Goal: Task Accomplishment & Management: Manage account settings

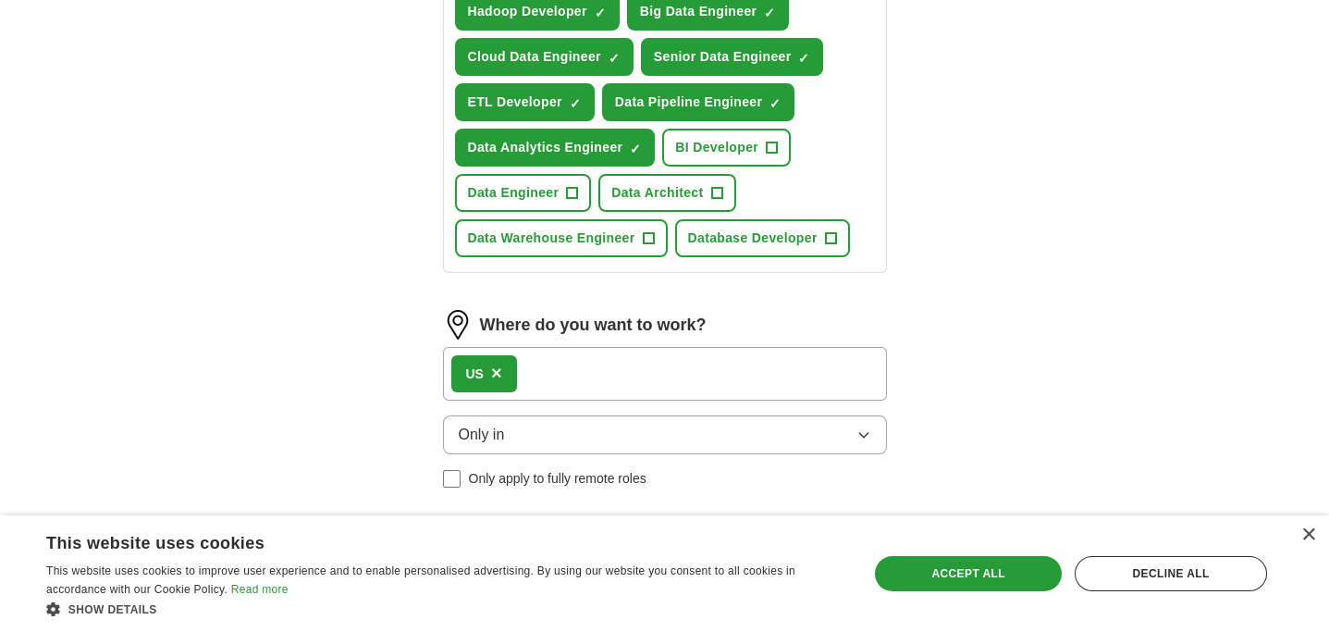
scroll to position [736, 0]
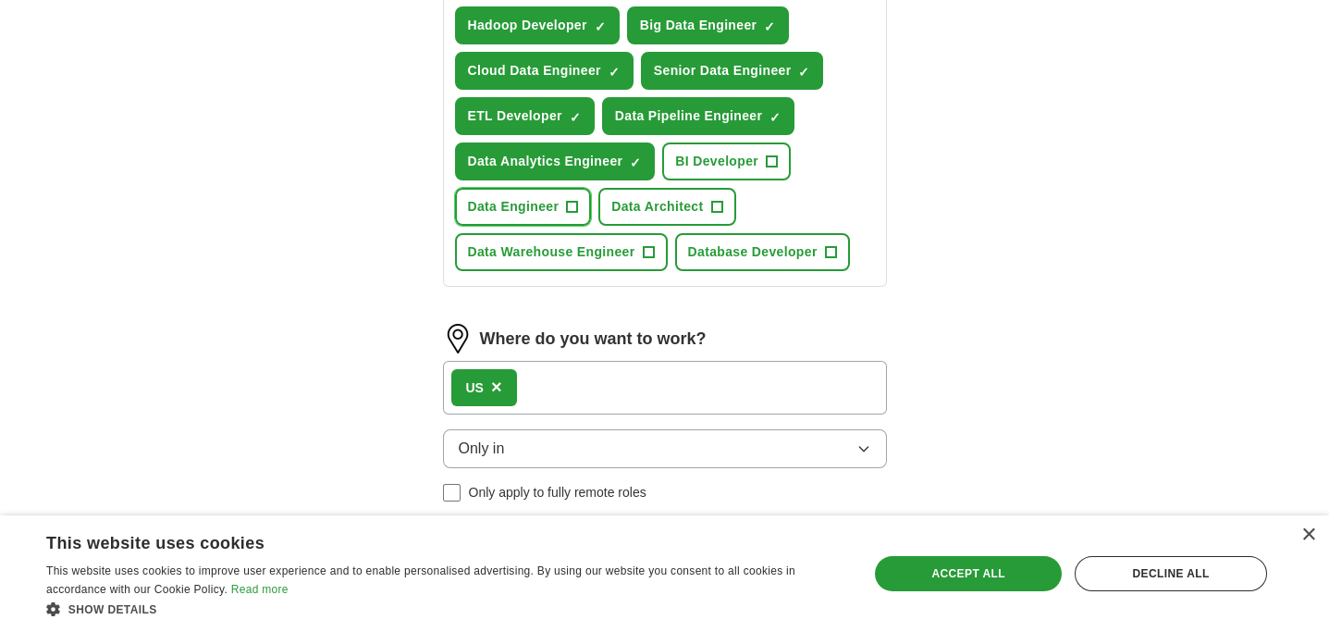
click at [578, 188] on button "Data Engineer +" at bounding box center [523, 207] width 137 height 38
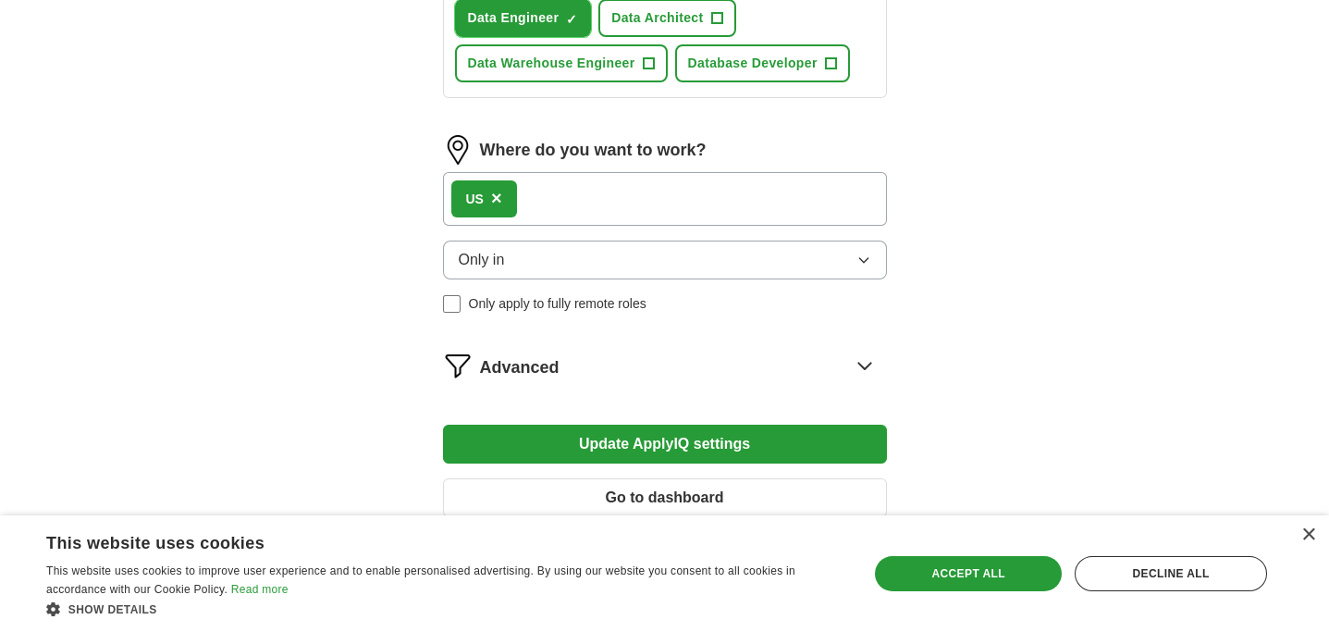
scroll to position [928, 0]
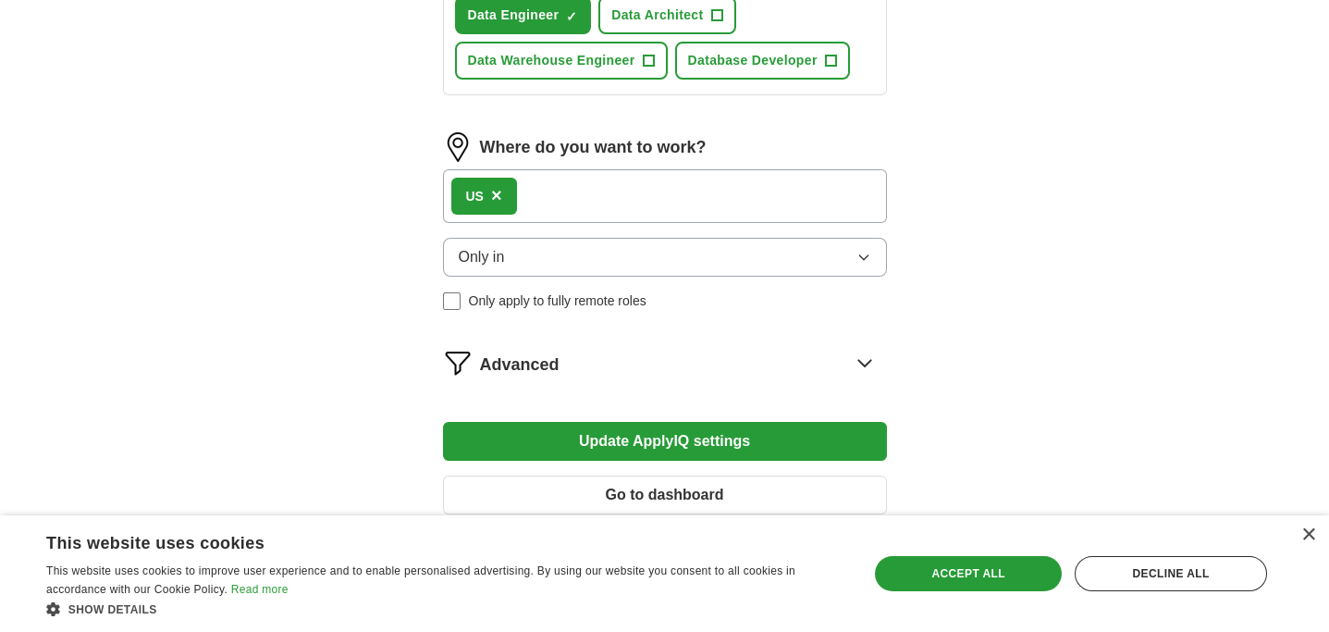
click at [673, 240] on button "Only in" at bounding box center [665, 257] width 444 height 39
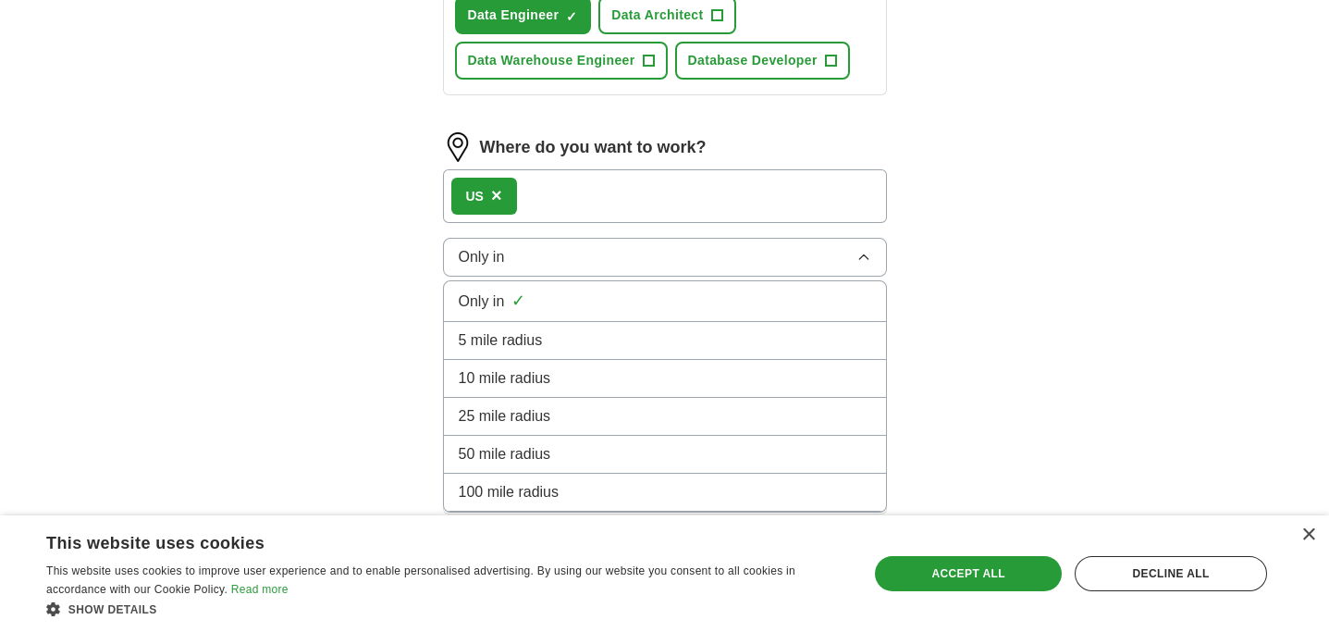
click at [673, 240] on button "Only in" at bounding box center [665, 257] width 444 height 39
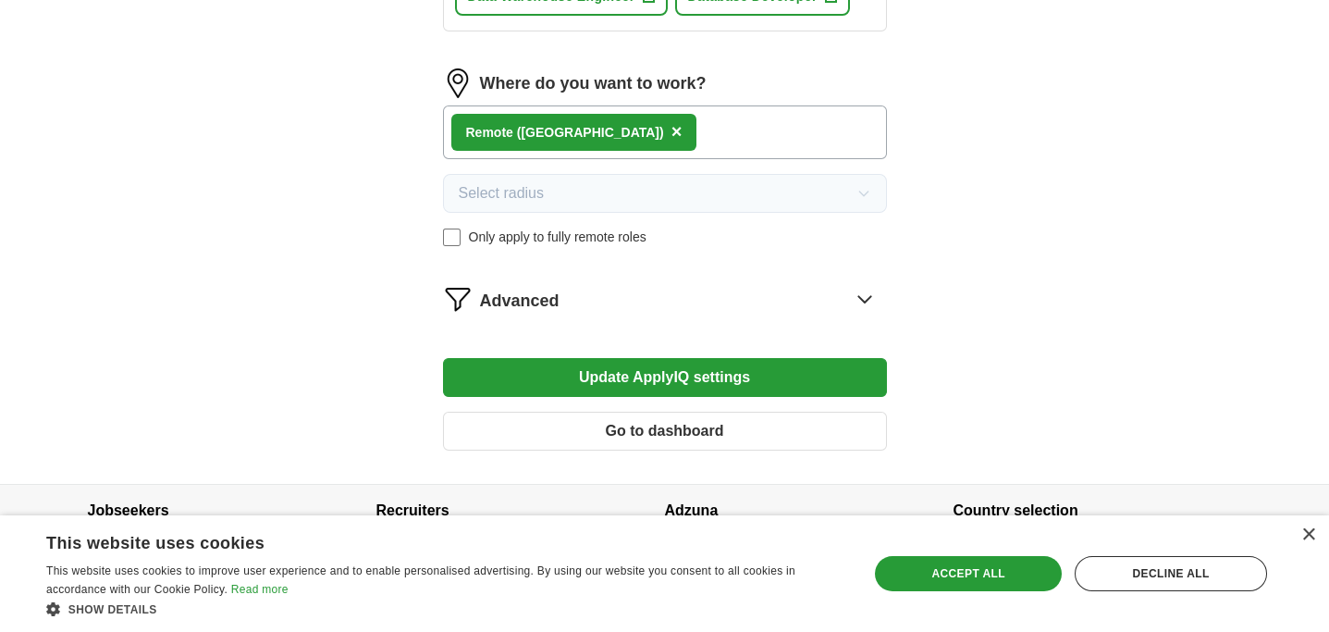
scroll to position [1019, 0]
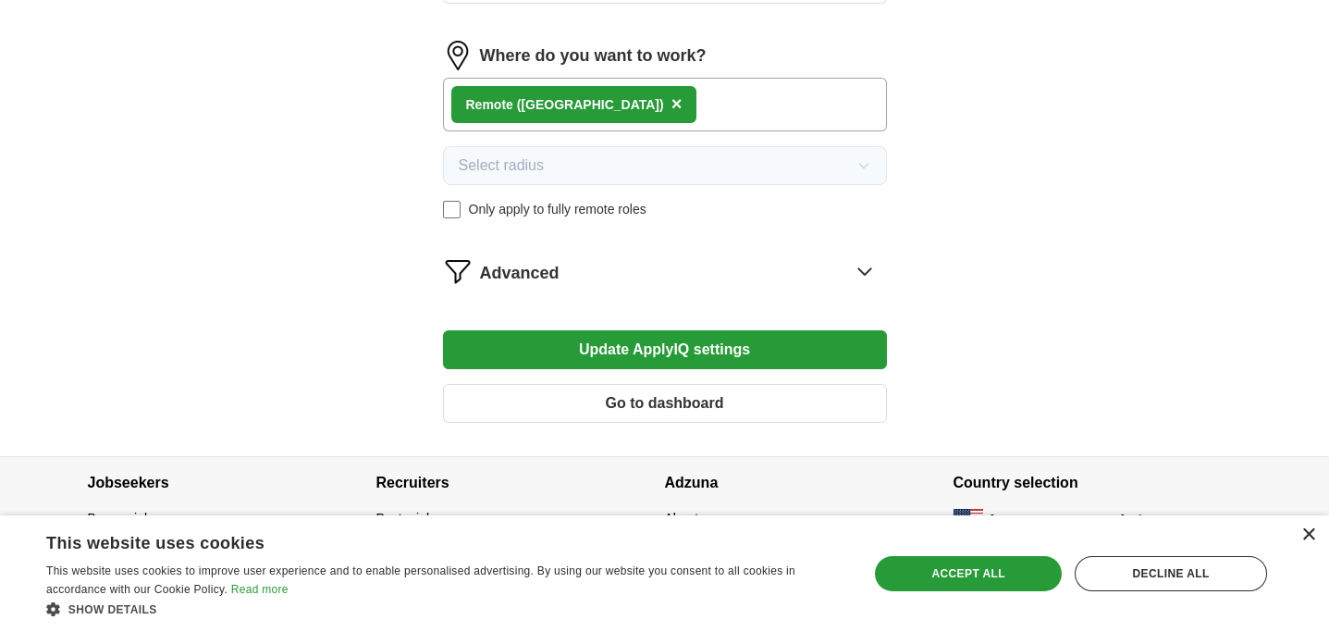
click at [1312, 534] on div "×" at bounding box center [1309, 535] width 14 height 14
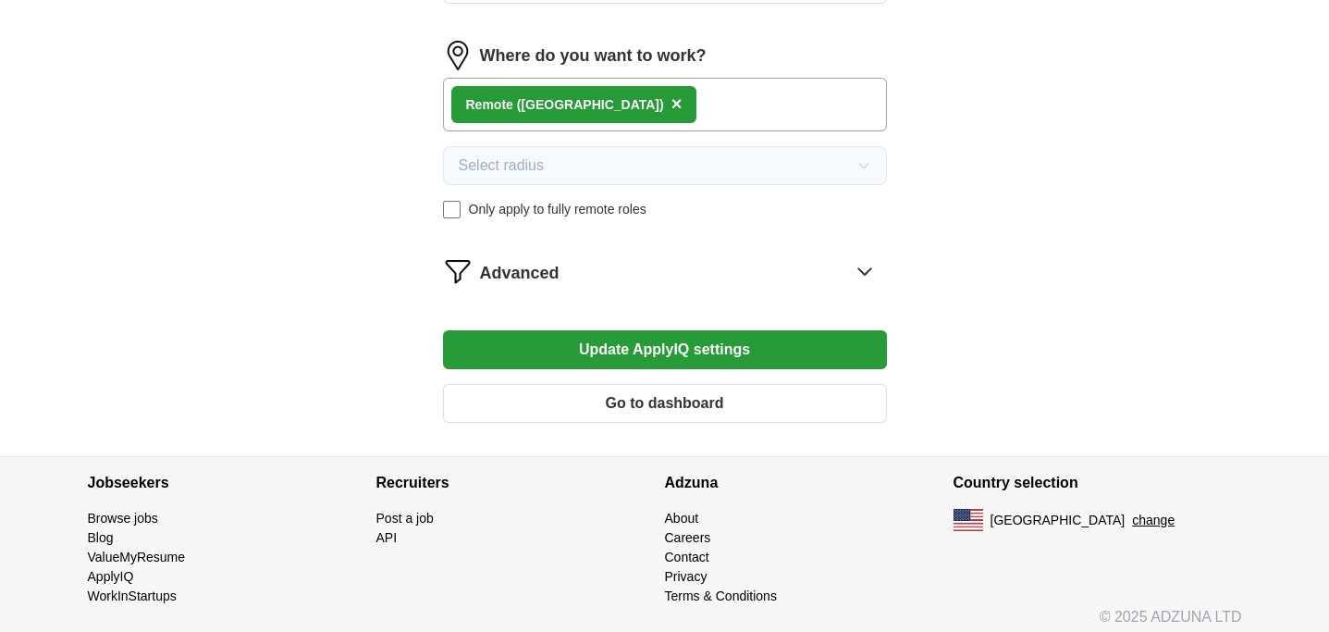
click at [548, 267] on span "Advanced" at bounding box center [520, 273] width 80 height 25
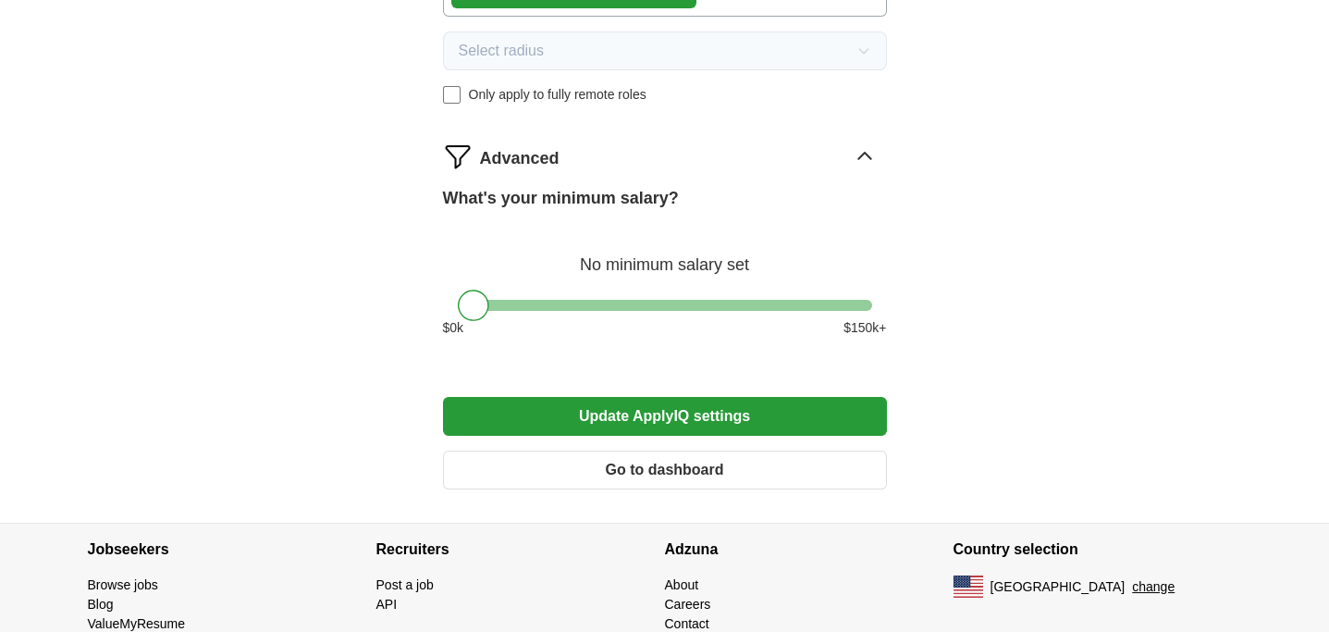
scroll to position [1148, 0]
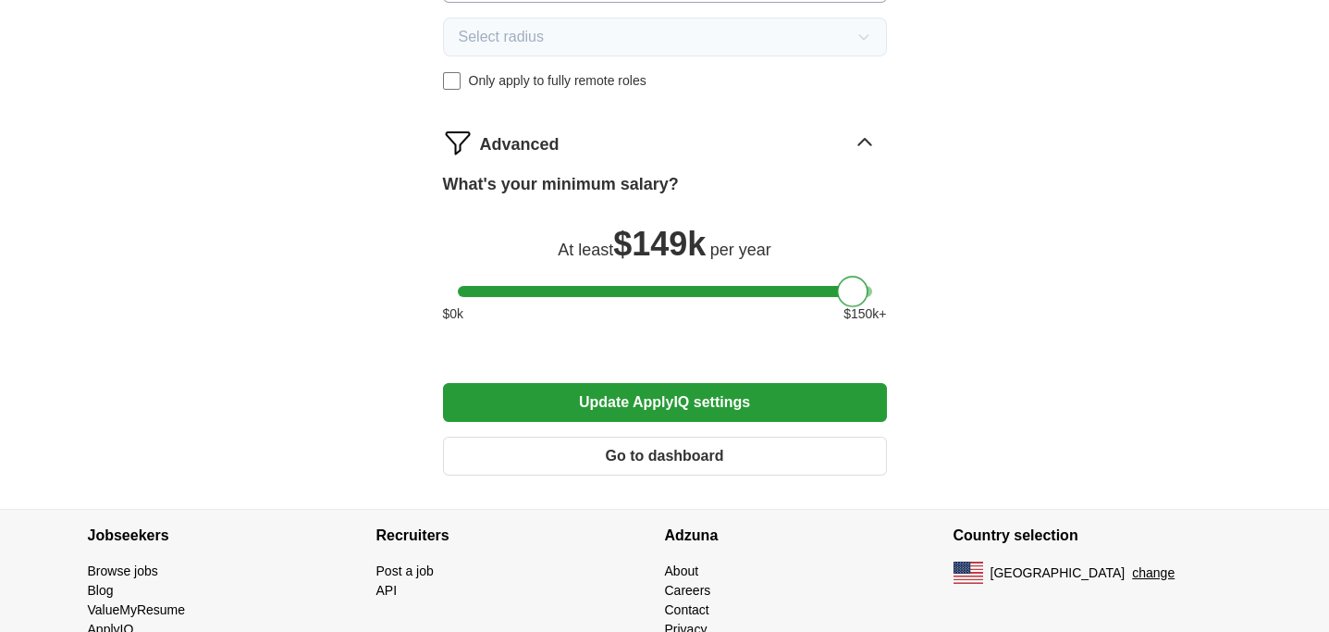
drag, startPoint x: 469, startPoint y: 287, endPoint x: 848, endPoint y: 295, distance: 379.4
click at [848, 295] on div at bounding box center [852, 291] width 31 height 31
drag, startPoint x: 848, startPoint y: 295, endPoint x: 865, endPoint y: 295, distance: 16.7
click at [865, 295] on div "What's your minimum salary? At least $ 150k per year $ 0 k $ 150 k+" at bounding box center [665, 255] width 444 height 167
drag, startPoint x: 865, startPoint y: 279, endPoint x: 771, endPoint y: 287, distance: 94.6
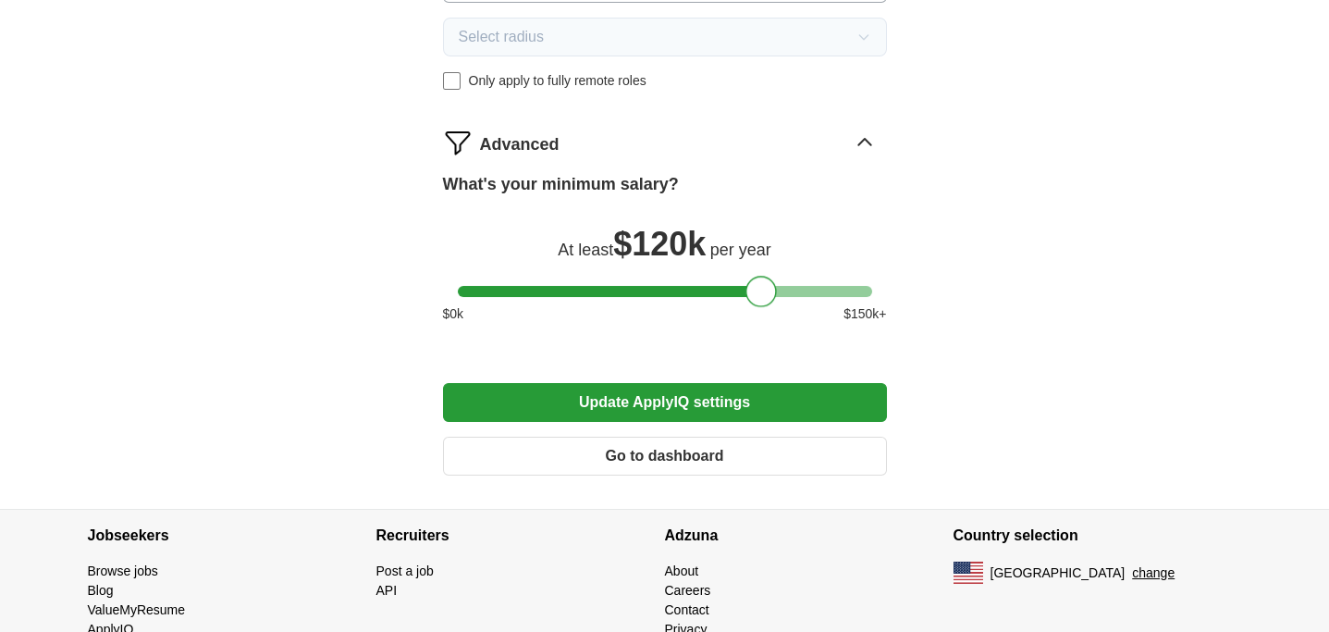
click at [771, 287] on div at bounding box center [761, 291] width 31 height 31
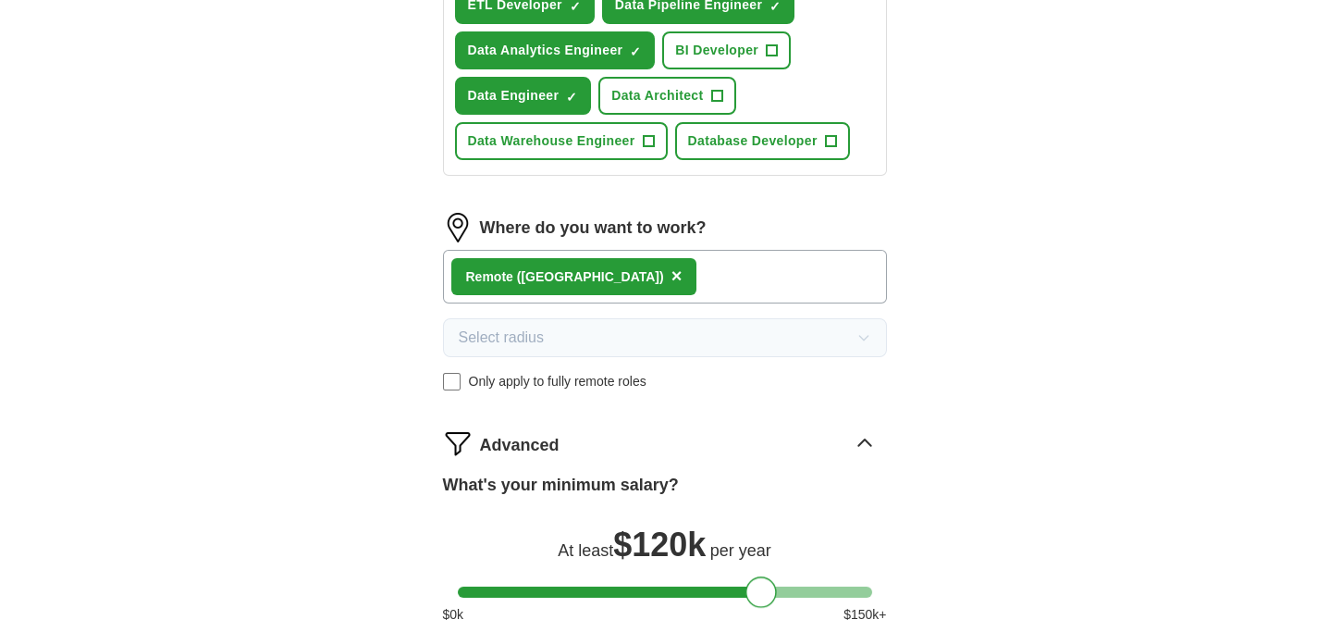
scroll to position [848, 0]
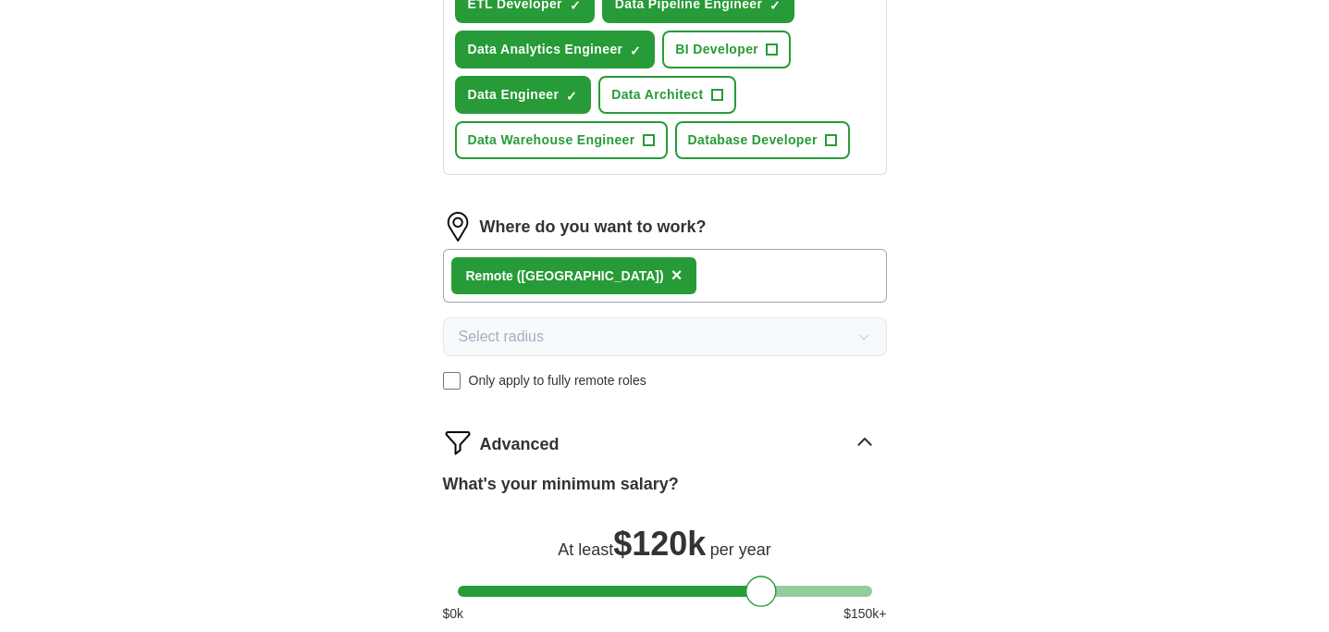
click at [667, 278] on div "Remote ([GEOGRAPHIC_DATA]) ×" at bounding box center [665, 276] width 444 height 54
click at [659, 253] on div "Remote ([GEOGRAPHIC_DATA]) ×" at bounding box center [665, 276] width 444 height 54
drag, startPoint x: 557, startPoint y: 359, endPoint x: 488, endPoint y: 364, distance: 68.6
click at [488, 371] on span "Only apply to fully remote roles" at bounding box center [557, 380] width 178 height 19
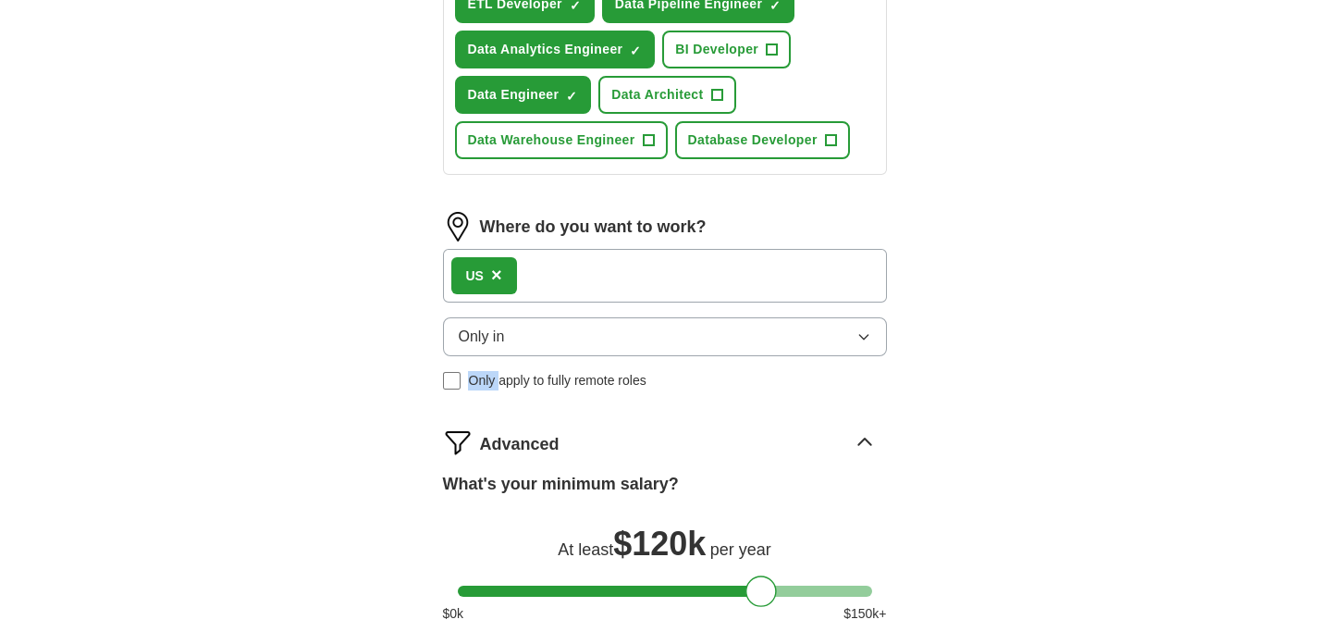
click at [488, 371] on span "Only apply to fully remote roles" at bounding box center [557, 380] width 178 height 19
click at [584, 260] on div "US ×" at bounding box center [665, 276] width 444 height 54
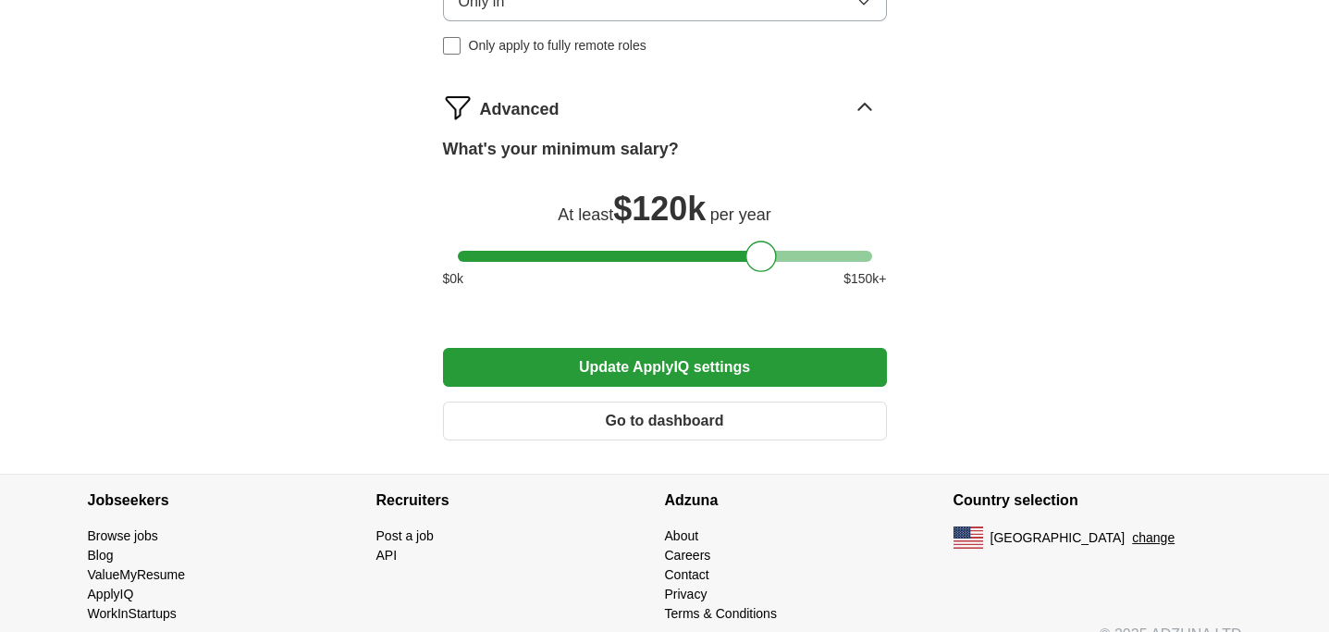
scroll to position [1201, 0]
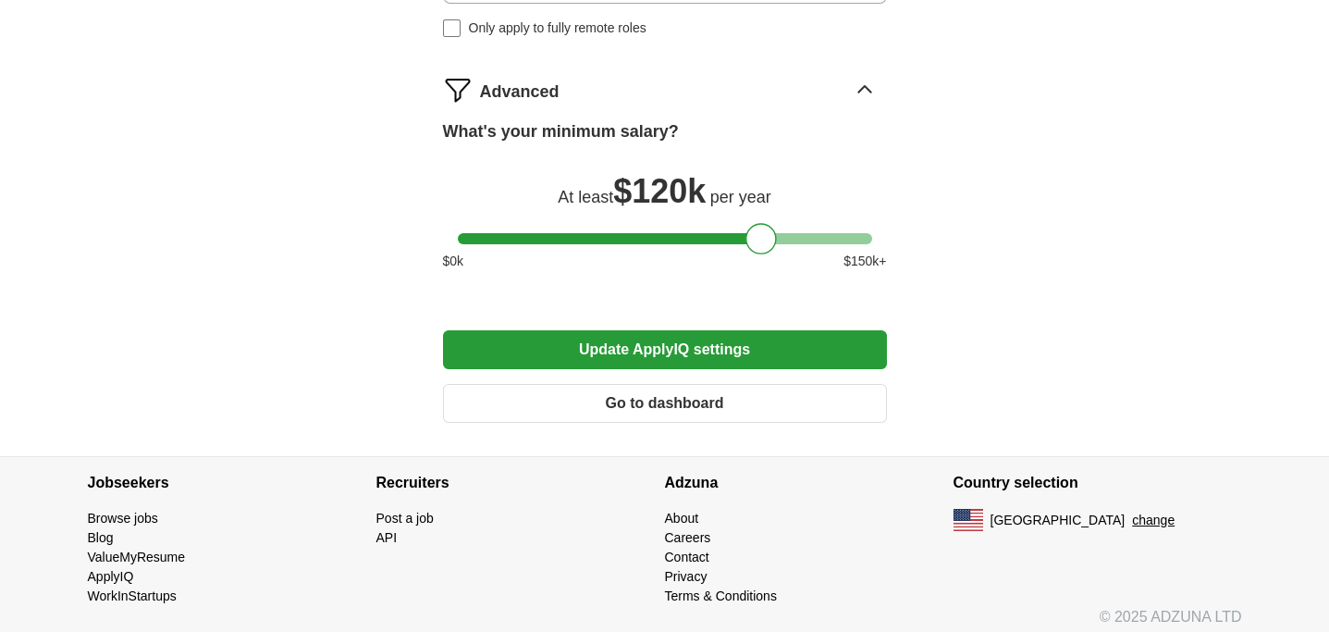
click at [575, 331] on button "Update ApplyIQ settings" at bounding box center [665, 349] width 444 height 39
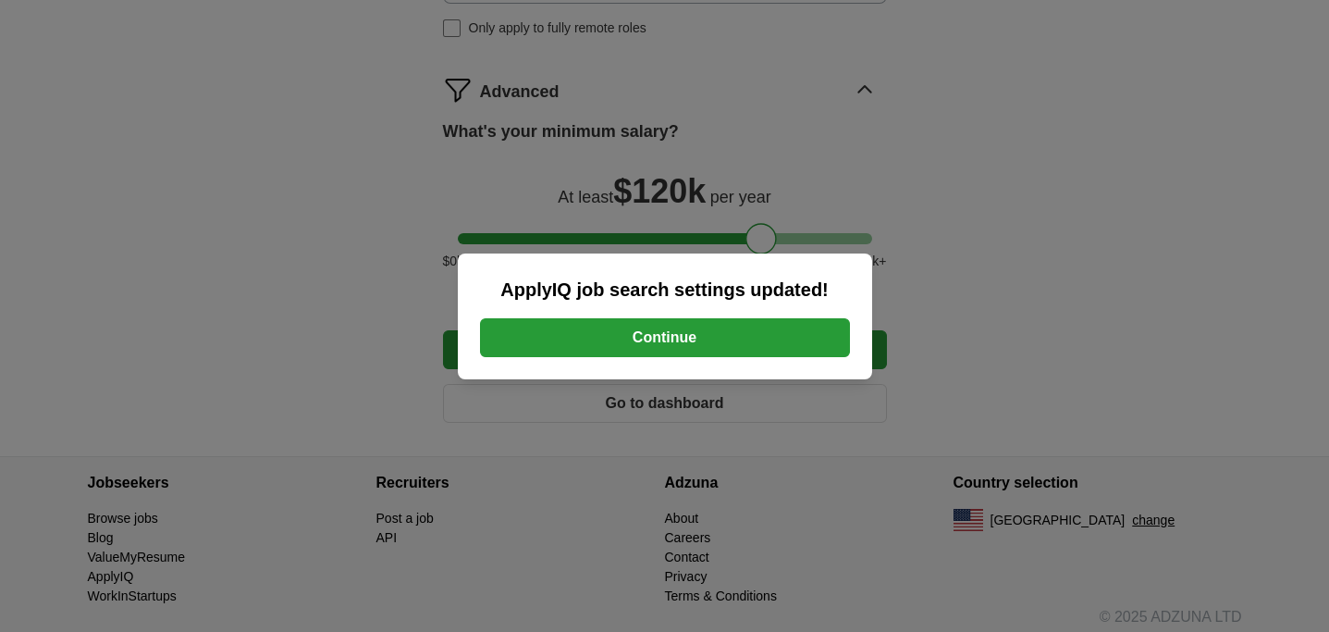
click at [624, 337] on button "Continue" at bounding box center [665, 337] width 370 height 39
